Goal: Task Accomplishment & Management: Manage account settings

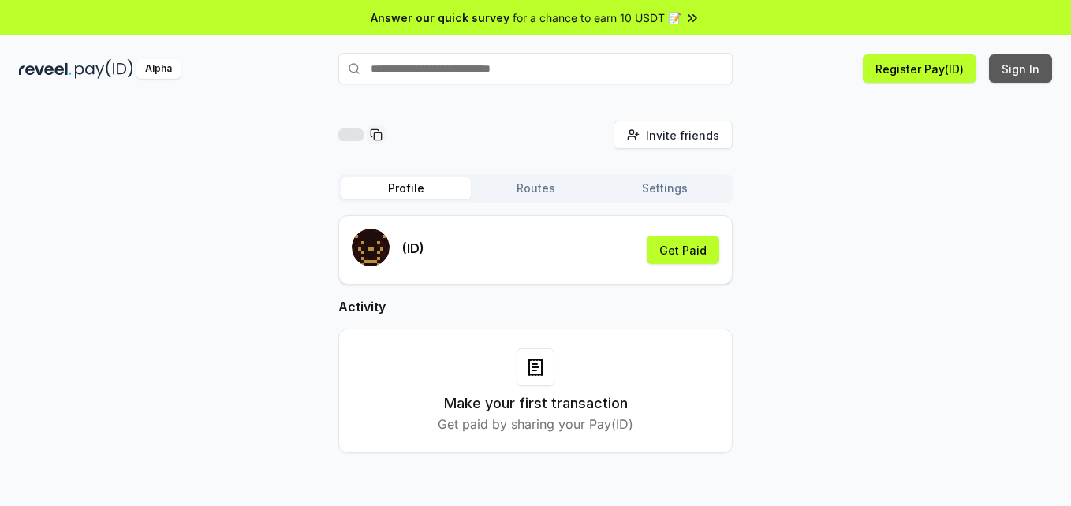
click at [1014, 72] on button "Sign In" at bounding box center [1020, 68] width 63 height 28
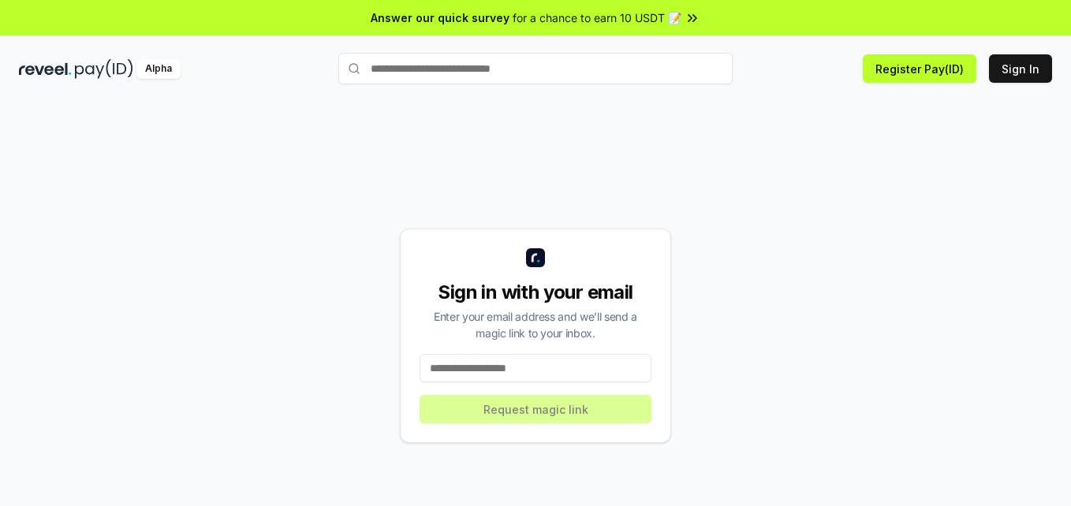
click at [523, 369] on input at bounding box center [535, 368] width 232 height 28
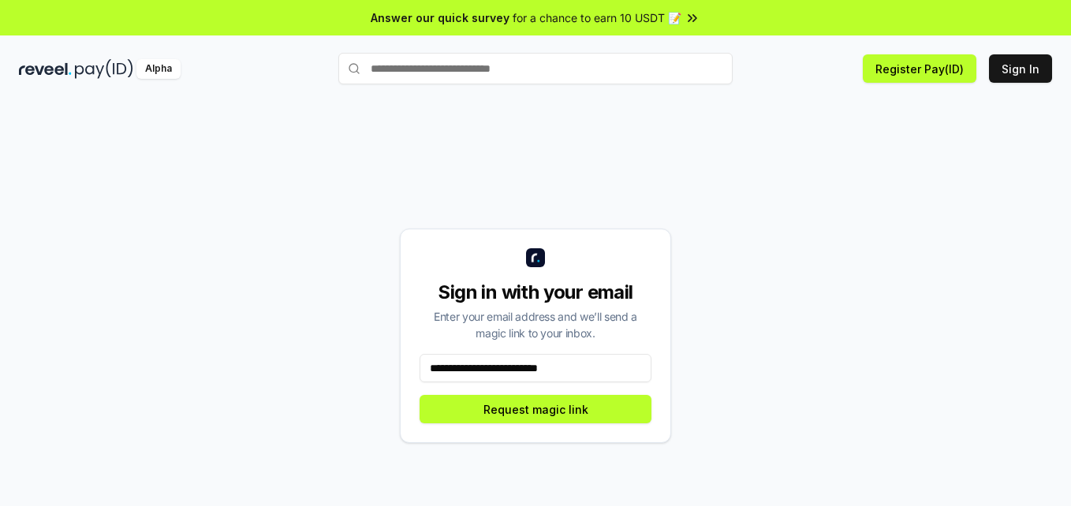
type input "**********"
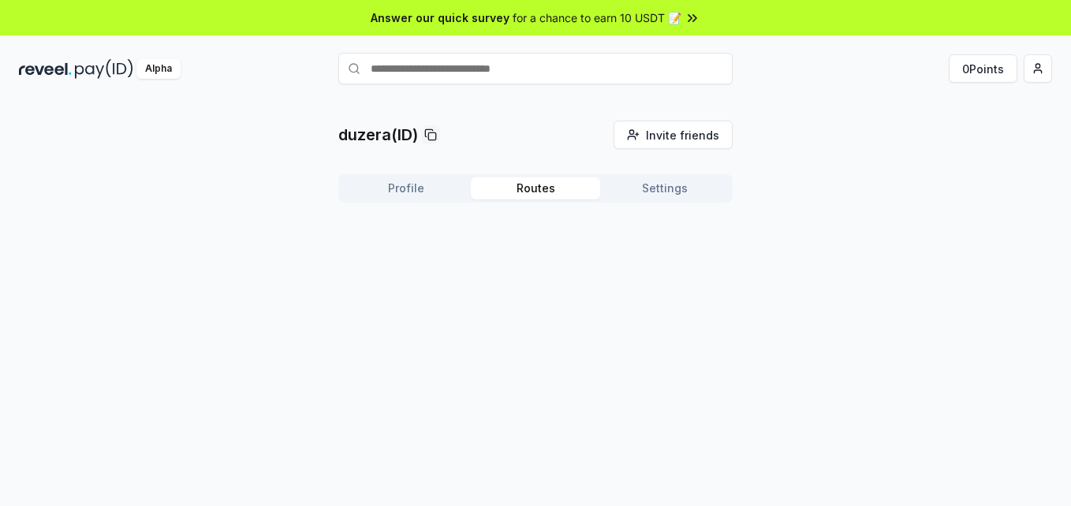
click at [524, 196] on button "Routes" at bounding box center [535, 188] width 129 height 22
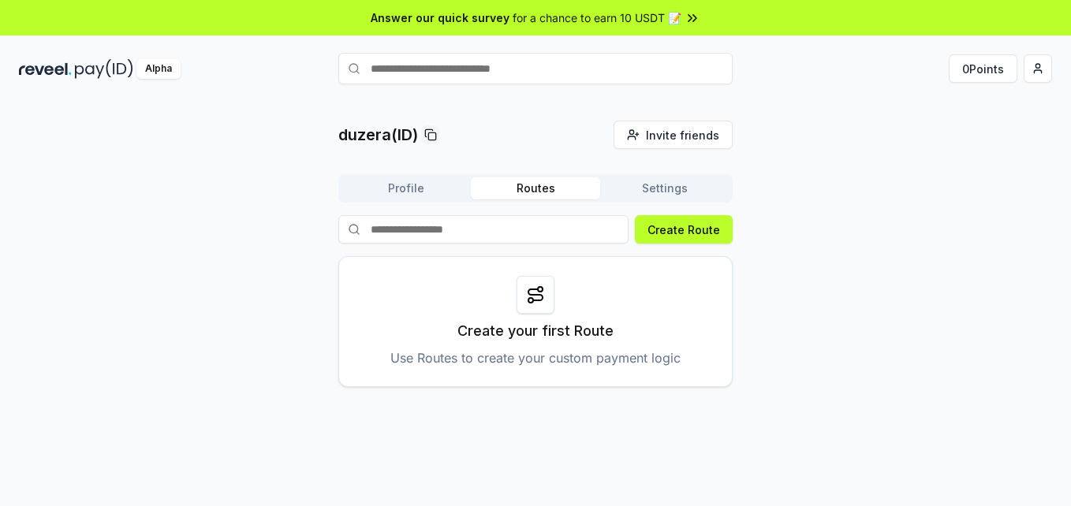
click at [649, 186] on button "Settings" at bounding box center [664, 188] width 129 height 22
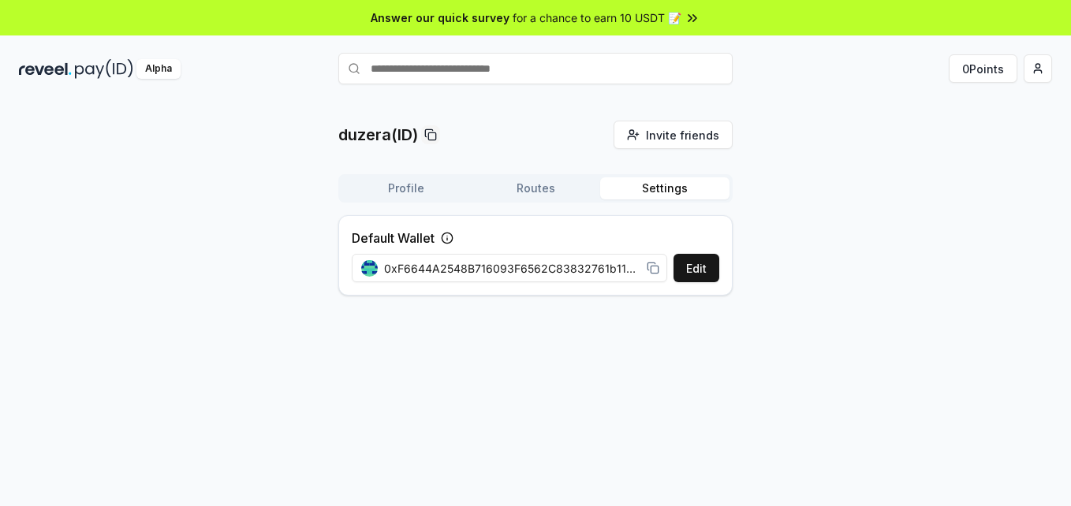
click at [405, 193] on button "Profile" at bounding box center [405, 188] width 129 height 22
